Goal: Transaction & Acquisition: Download file/media

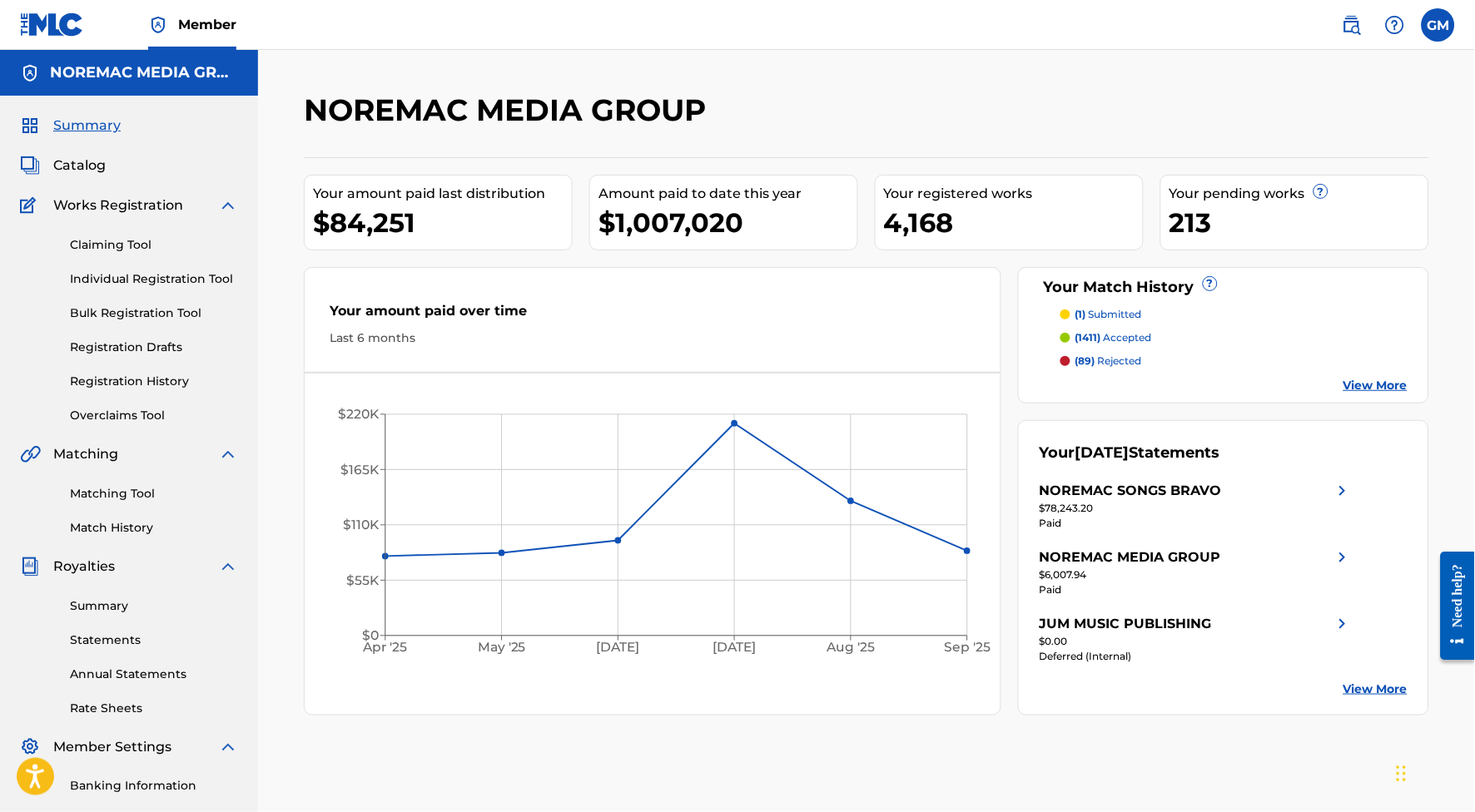
click at [1120, 501] on div "NOREMAC SONGS BRAVO" at bounding box center [1130, 490] width 182 height 20
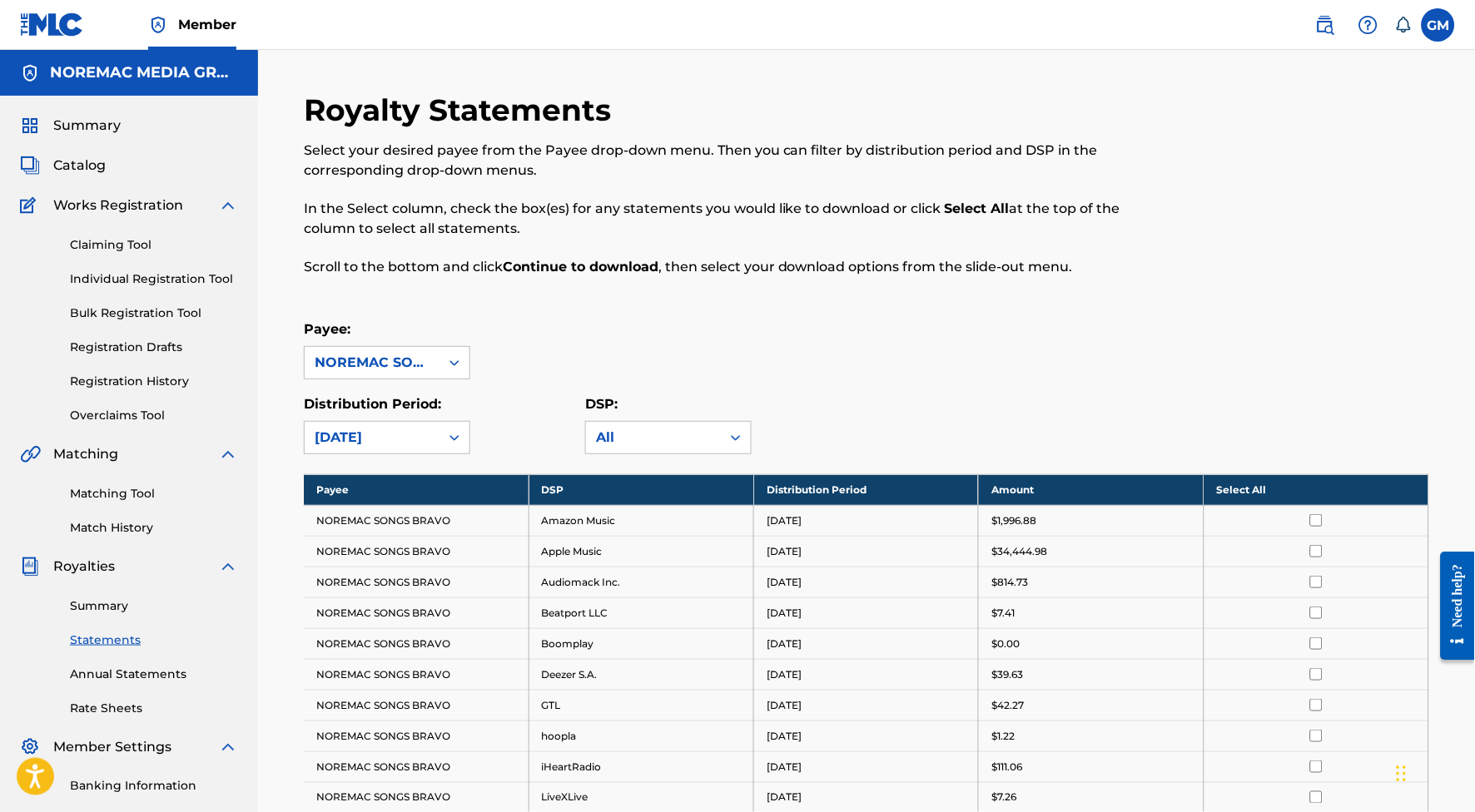
click at [1322, 527] on input "checkbox" at bounding box center [1316, 520] width 12 height 12
click at [1263, 504] on th "Deselect All" at bounding box center [1316, 489] width 224 height 31
click at [1269, 495] on th "Select All" at bounding box center [1316, 489] width 224 height 31
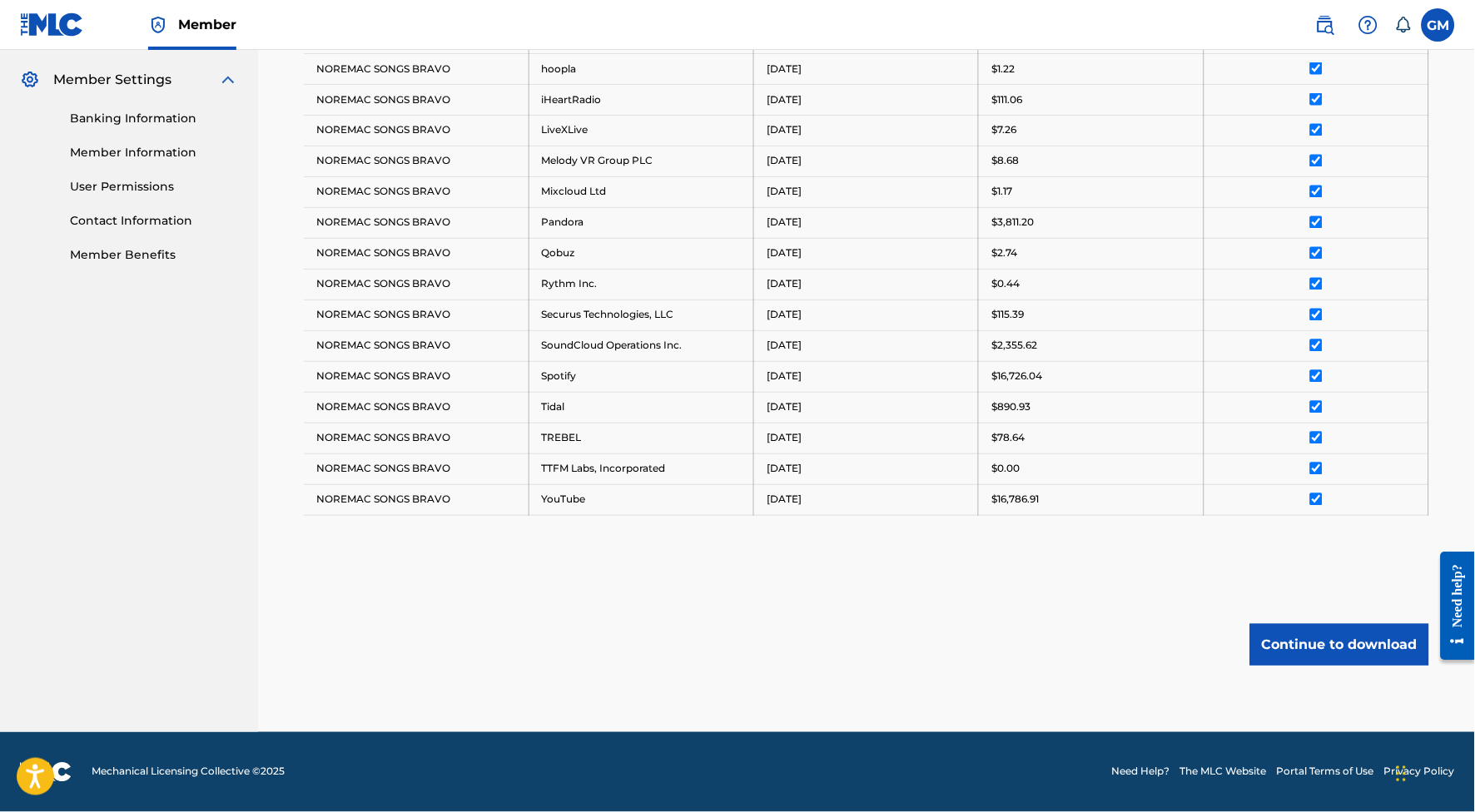
scroll to position [712, 0]
click at [1316, 629] on button "Continue to download" at bounding box center [1339, 644] width 179 height 42
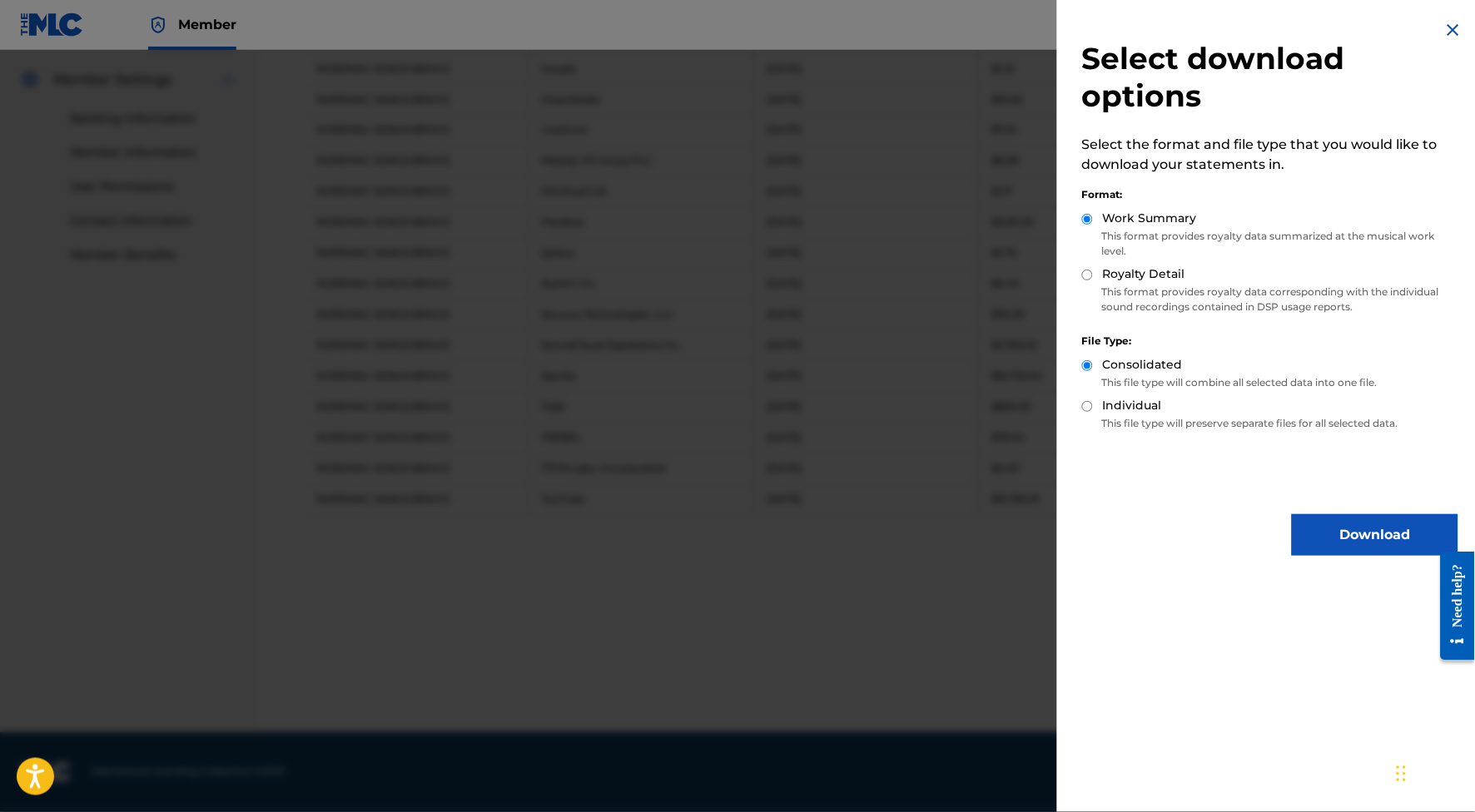
click at [1110, 265] on label "Royalty Detail" at bounding box center [1144, 274] width 82 height 18
click at [1092, 269] on input "Royalty Detail" at bounding box center [1087, 275] width 11 height 11
radio input "true"
click at [1346, 514] on button "Download" at bounding box center [1374, 535] width 166 height 42
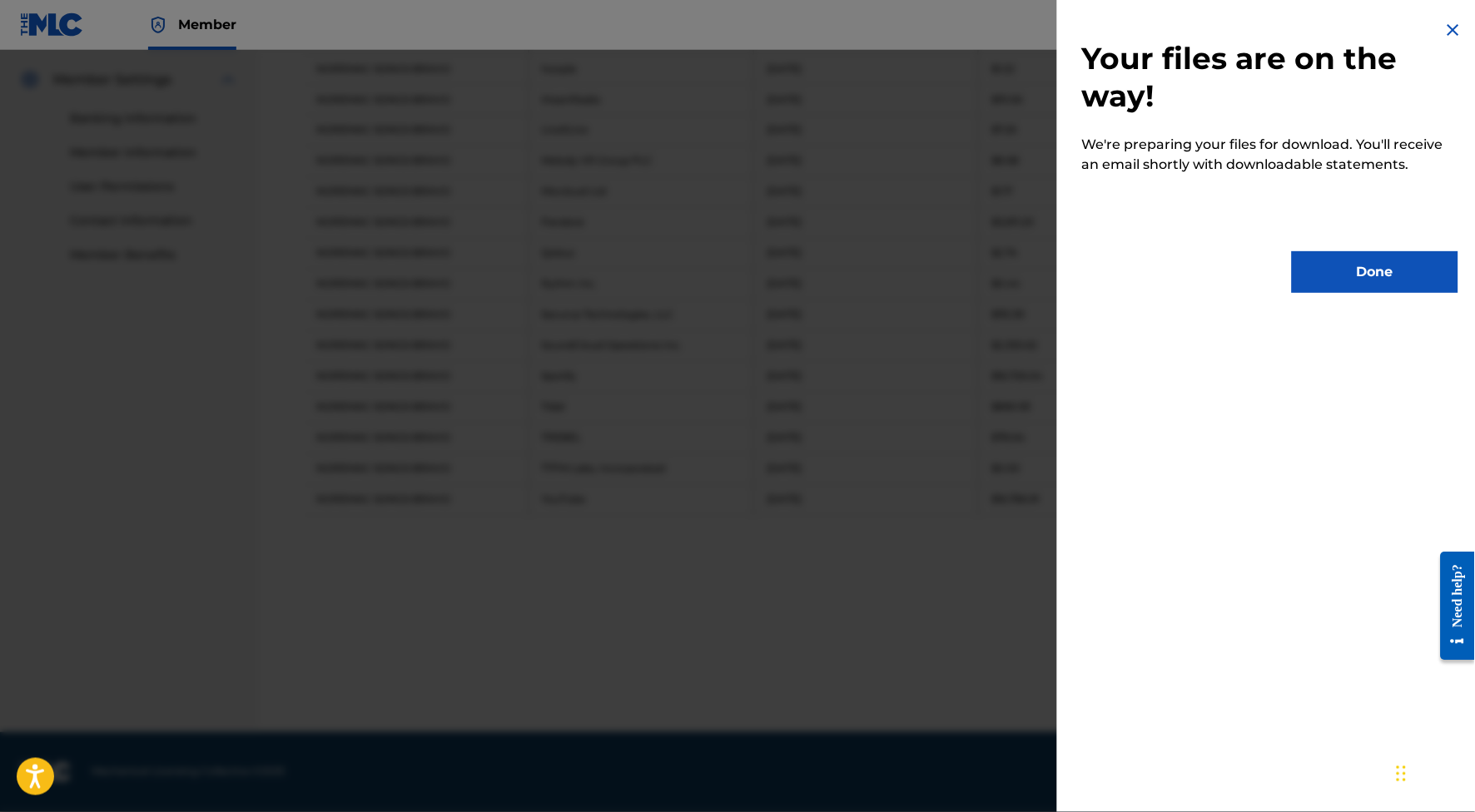
click at [1314, 287] on button "Done" at bounding box center [1374, 271] width 166 height 42
